Goal: Find specific page/section: Find specific page/section

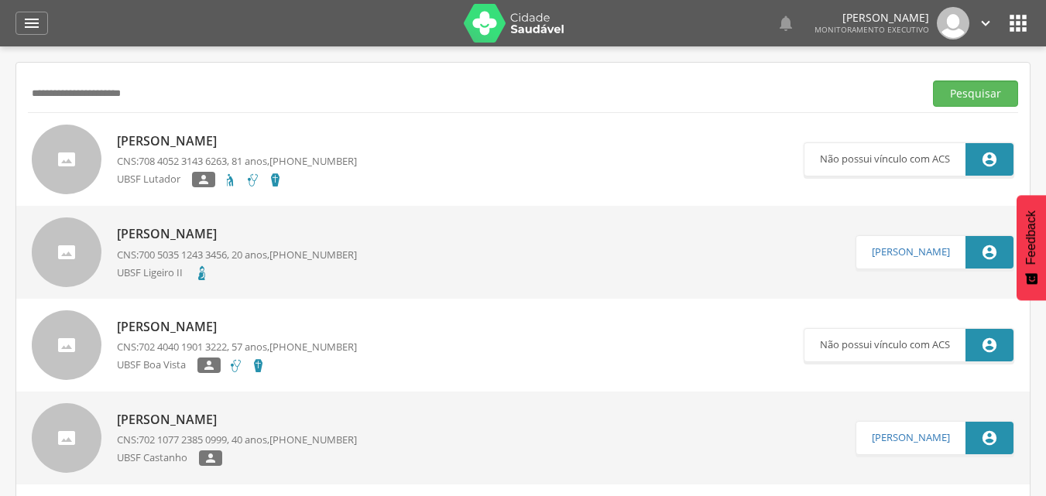
click at [0, 92] on div " Supervisão  Distritos  Ubs Coordenador: - Queimadas / PB Intervalo de Tempo…" at bounding box center [523, 294] width 1046 height 496
type input "**********"
click at [933, 80] on button "Pesquisar" at bounding box center [975, 93] width 85 height 26
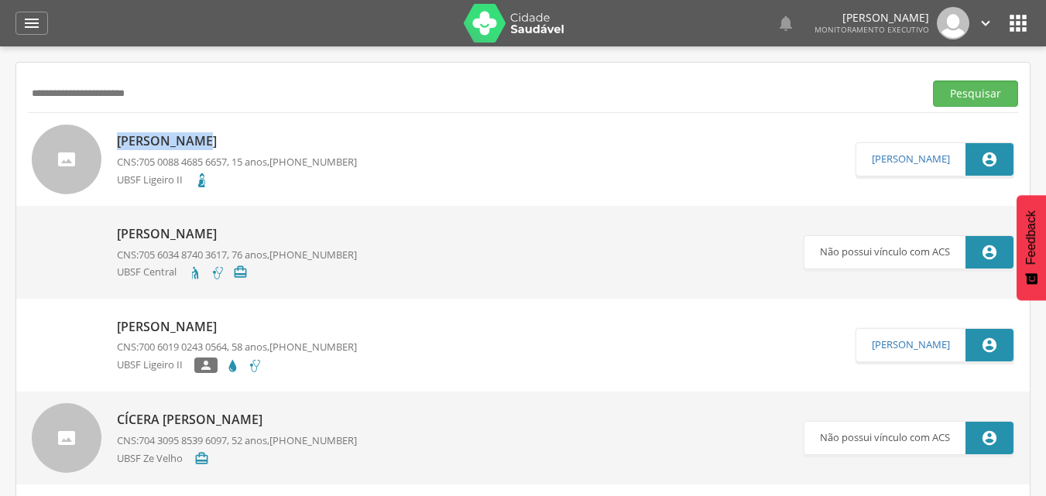
drag, startPoint x: 274, startPoint y: 110, endPoint x: 203, endPoint y: 126, distance: 73.0
drag, startPoint x: 435, startPoint y: 86, endPoint x: 0, endPoint y: 73, distance: 435.1
click at [0, 73] on div " Supervisão  Distritos  Ubs Coordenador: - Queimadas / PB Intervalo de Tempo…" at bounding box center [523, 294] width 1046 height 496
click at [933, 80] on button "Pesquisar" at bounding box center [975, 93] width 85 height 26
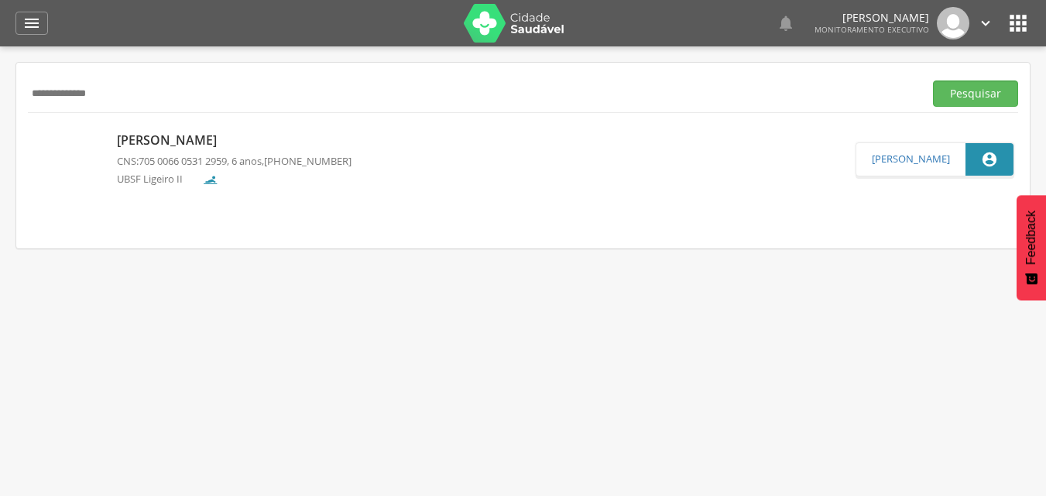
type input "**********"
click at [258, 139] on p "[PERSON_NAME]" at bounding box center [234, 141] width 234 height 18
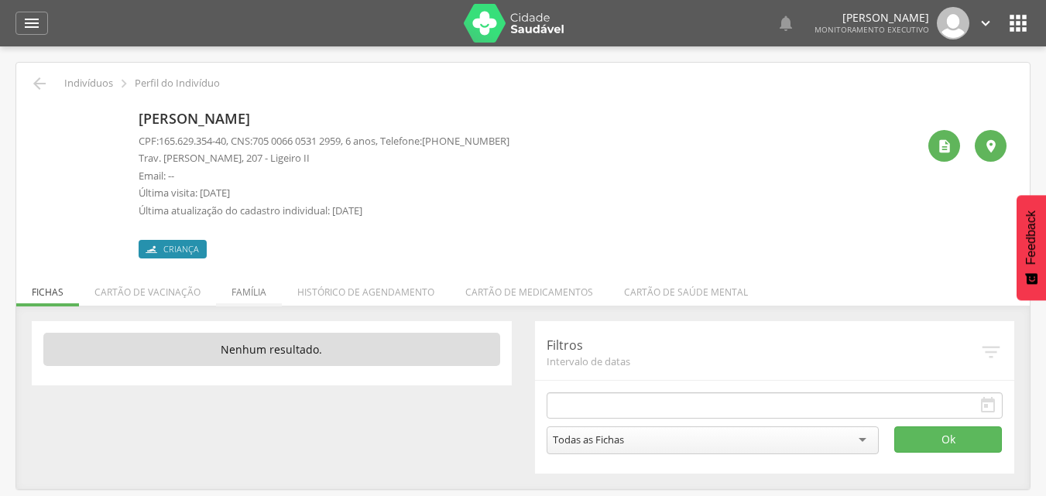
click at [252, 294] on li "Família" at bounding box center [249, 288] width 66 height 36
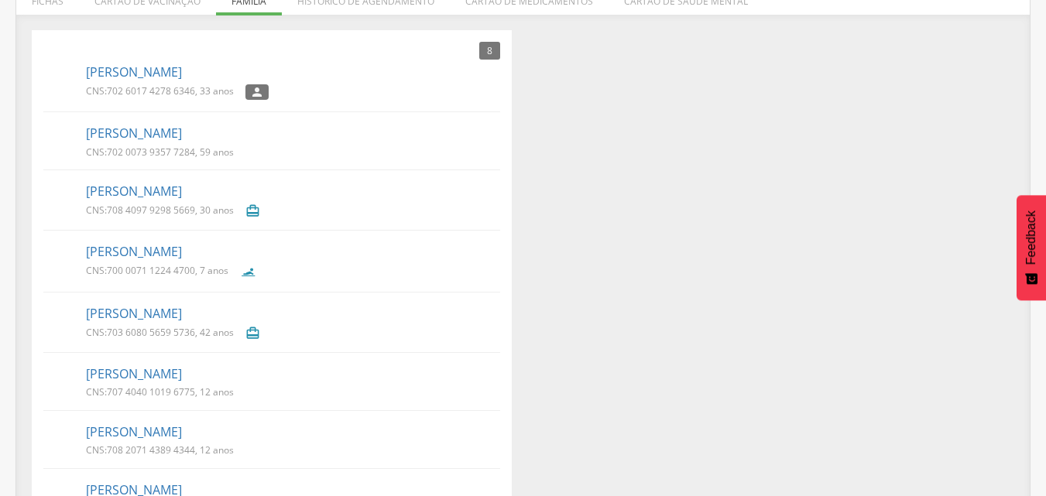
scroll to position [268, 0]
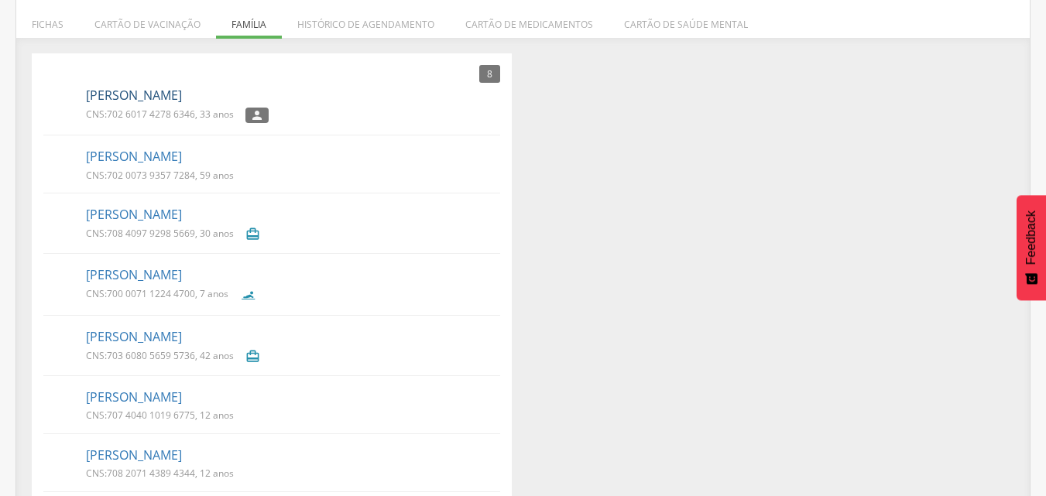
click at [102, 100] on link "[PERSON_NAME]" at bounding box center [134, 96] width 96 height 18
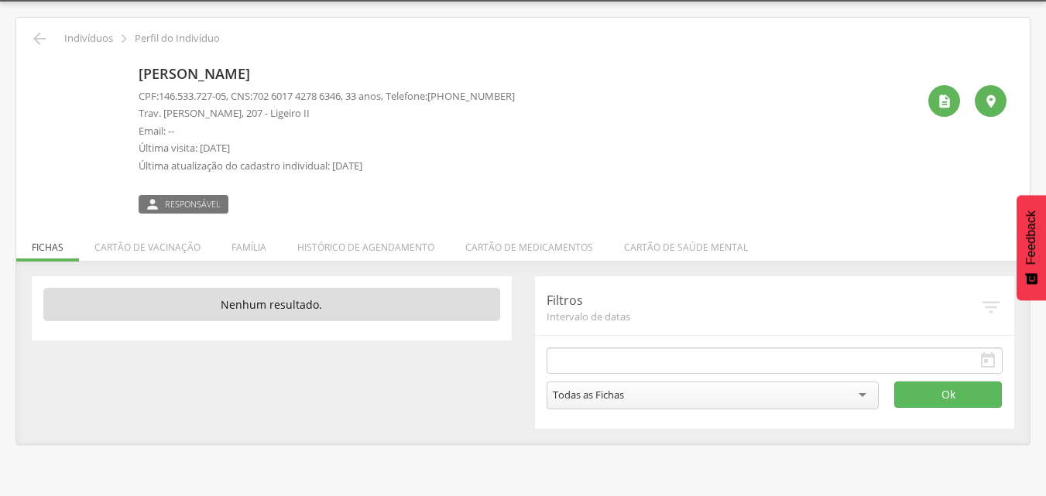
scroll to position [46, 0]
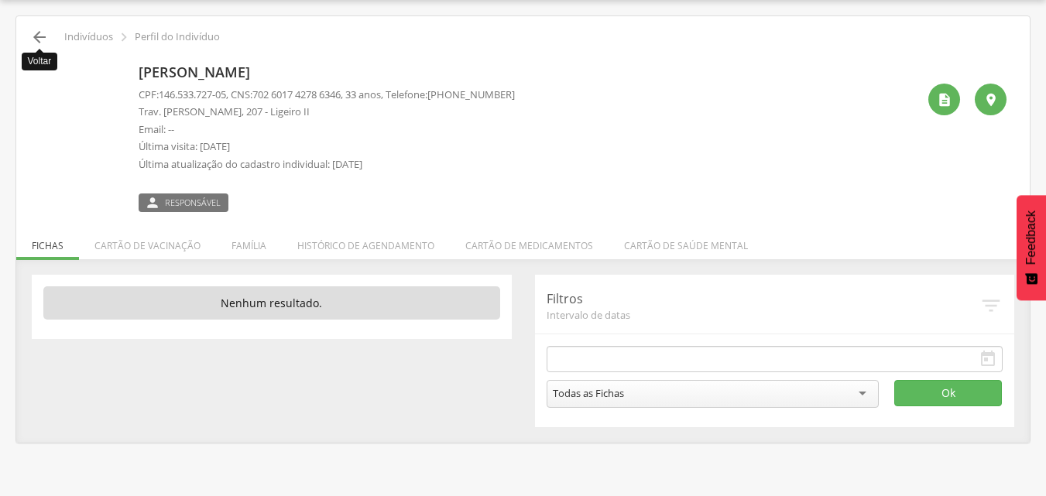
click at [37, 36] on icon "" at bounding box center [39, 37] width 19 height 19
click at [38, 38] on icon "" at bounding box center [39, 37] width 19 height 19
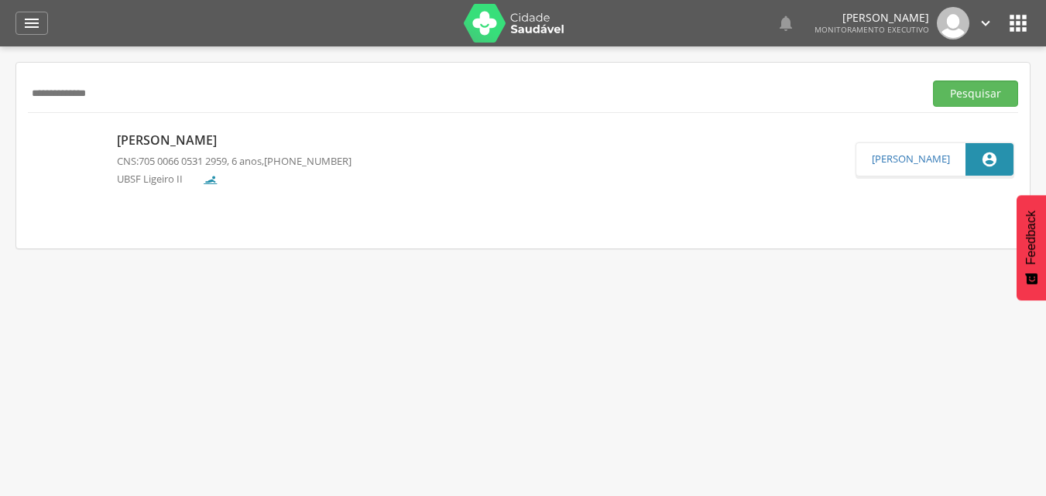
drag, startPoint x: 0, startPoint y: 101, endPoint x: 0, endPoint y: 84, distance: 17.0
click at [0, 84] on div " Supervisão  Distritos  Ubs Coordenador: - Queimadas / PB Intervalo de Tempo…" at bounding box center [523, 294] width 1046 height 496
paste input "**********"
type input "**********"
click at [933, 80] on button "Pesquisar" at bounding box center [975, 93] width 85 height 26
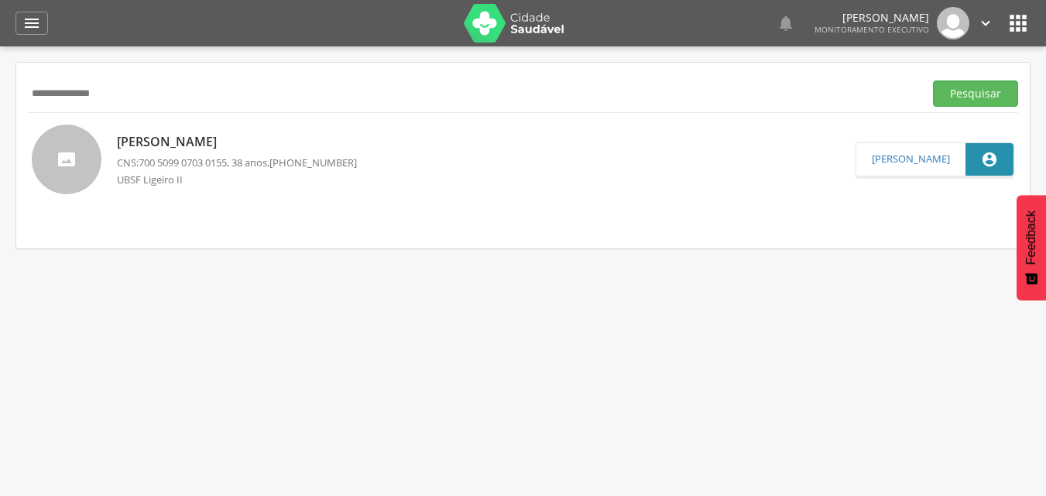
drag, startPoint x: 149, startPoint y: 99, endPoint x: 0, endPoint y: 95, distance: 149.4
click at [0, 95] on div " Supervisão  Distritos  Ubs Coordenador: - Queimadas / PB Intervalo de Tempo…" at bounding box center [523, 294] width 1046 height 496
